Goal: Go to known website: Access a specific website the user already knows

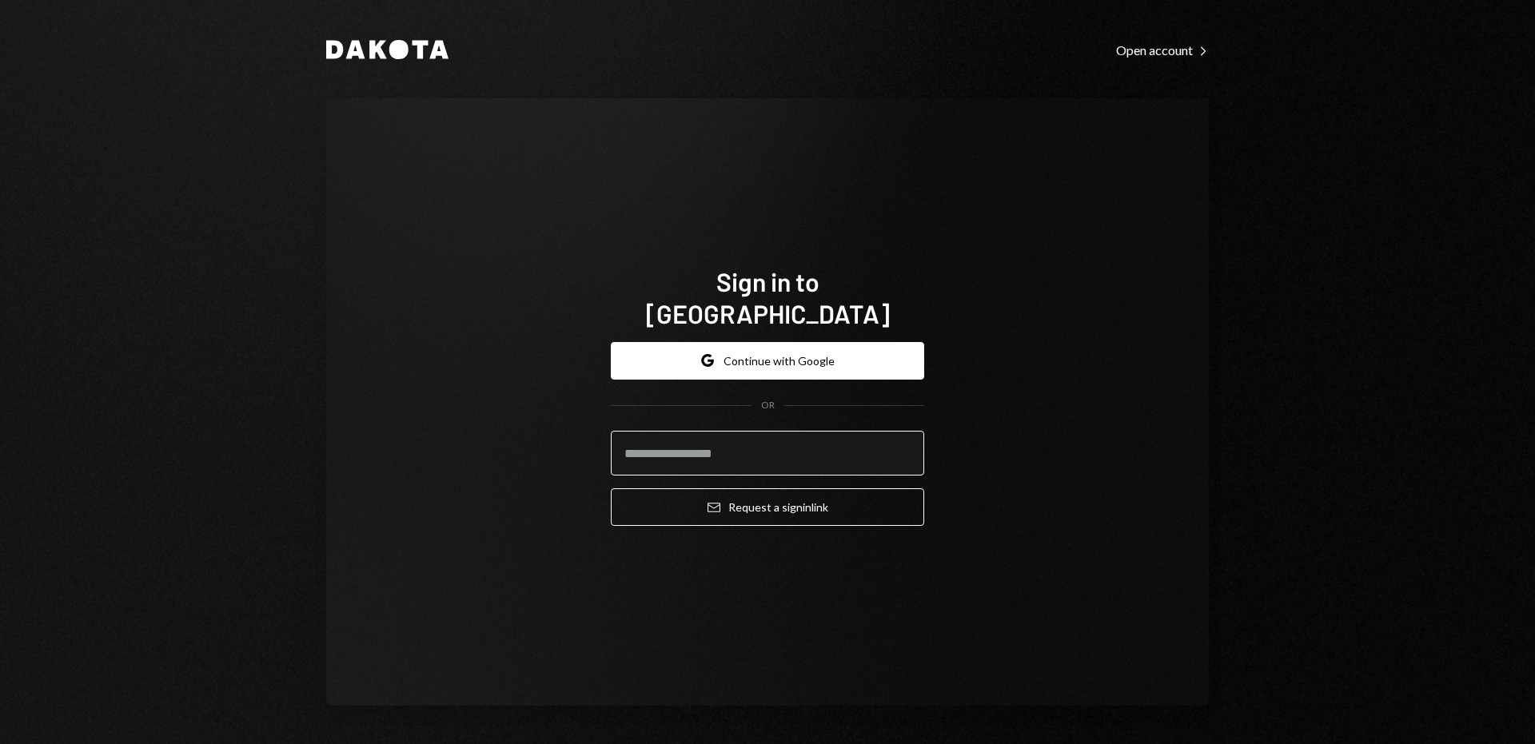
click at [753, 447] on input "email" at bounding box center [767, 453] width 313 height 45
type input "**********"
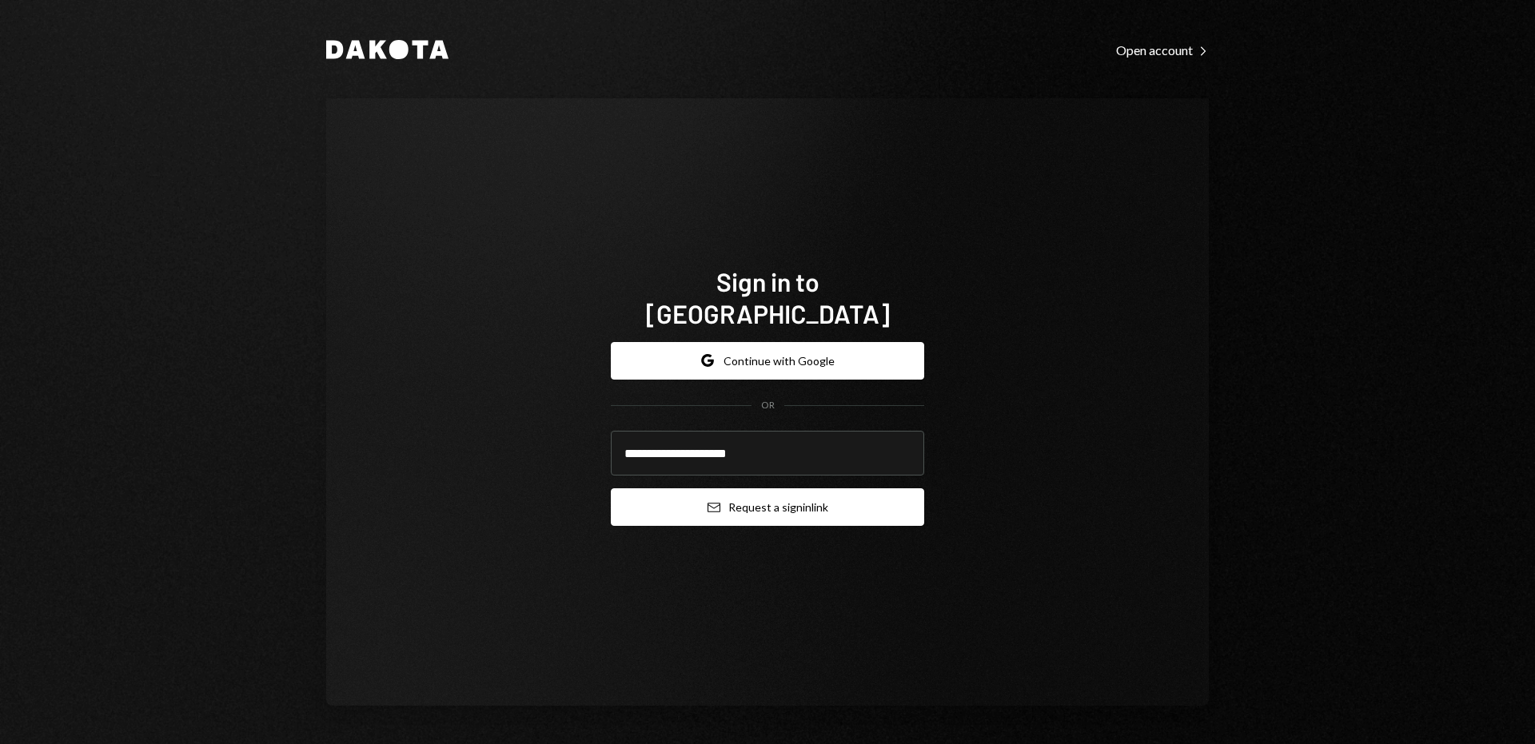
click at [721, 489] on button "Email Request a sign in link" at bounding box center [767, 508] width 313 height 38
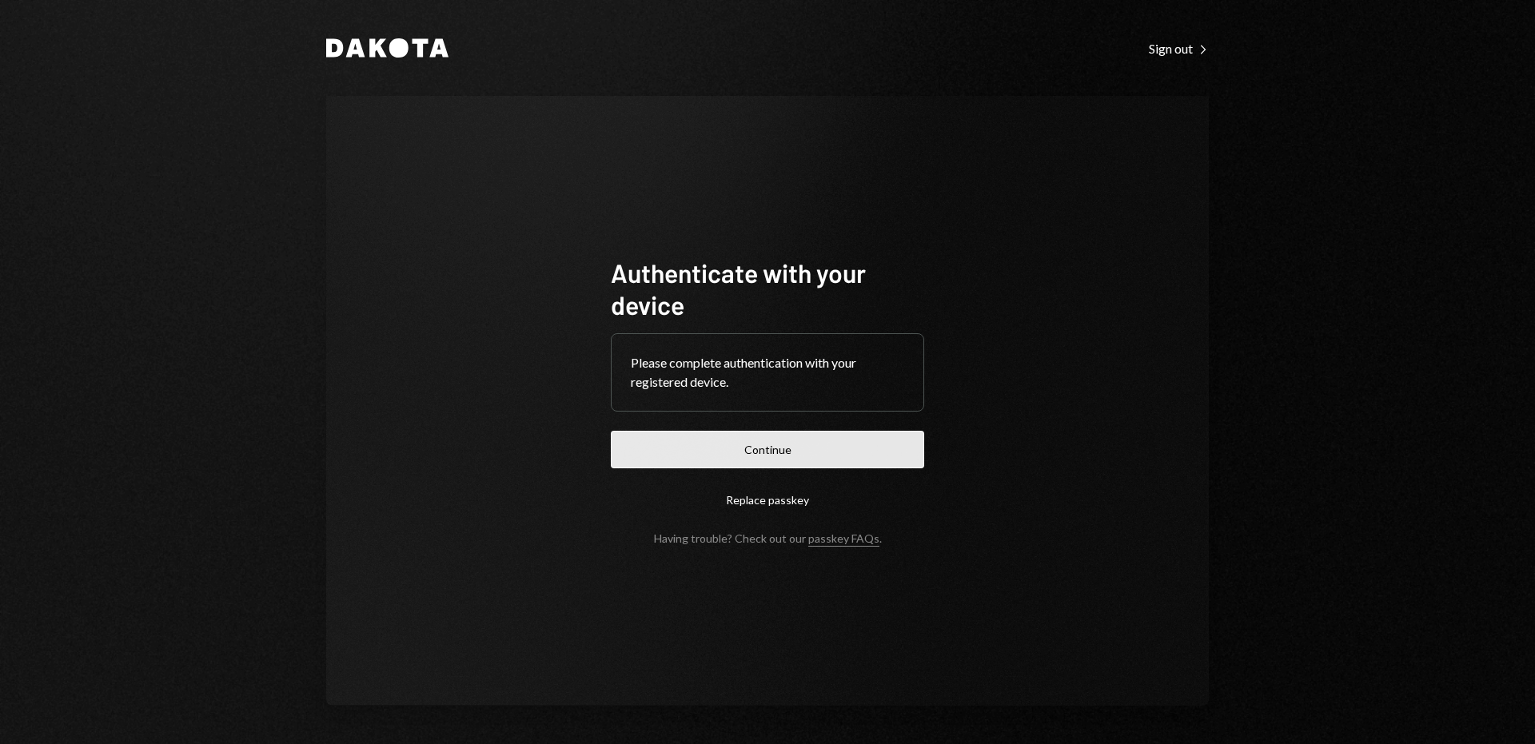
click at [816, 439] on button "Continue" at bounding box center [767, 450] width 313 height 38
